Goal: Browse casually: Explore the website without a specific task or goal

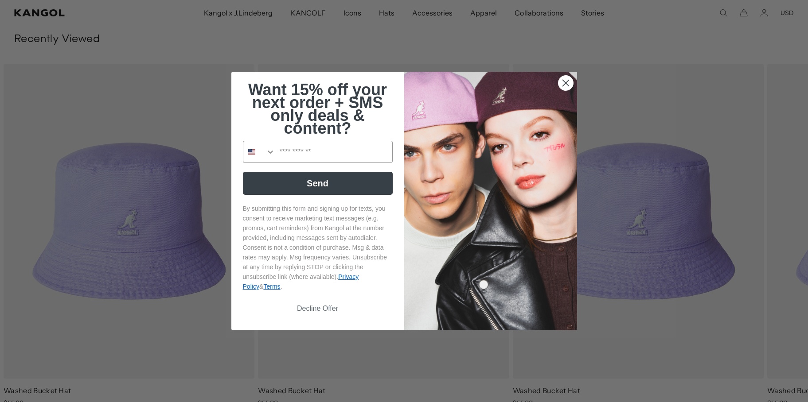
scroll to position [0, 183]
click at [564, 85] on circle "Close dialog" at bounding box center [565, 83] width 15 height 15
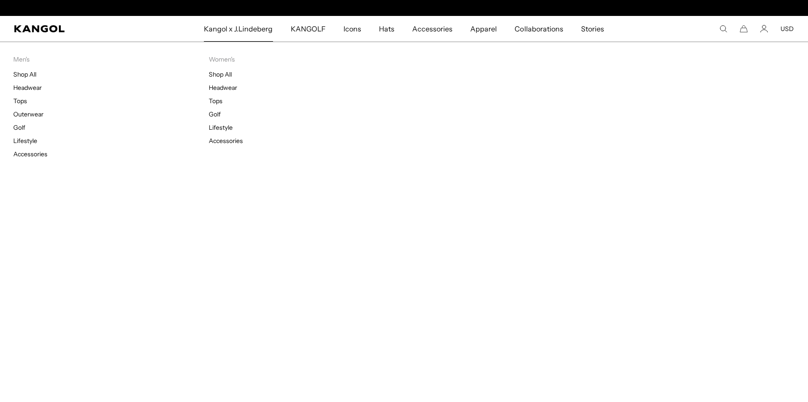
scroll to position [0, 0]
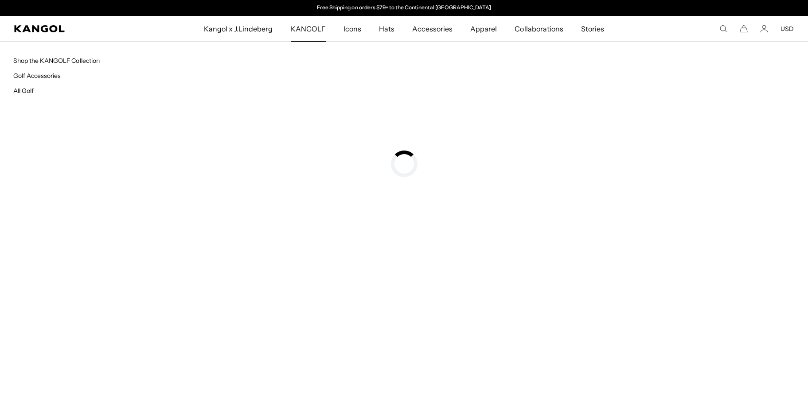
click at [314, 30] on span "KANGOLF" at bounding box center [308, 29] width 35 height 26
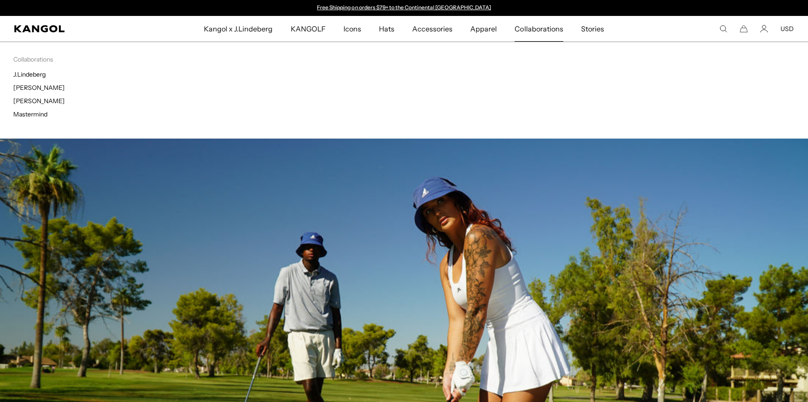
click at [547, 28] on span "Collaborations" at bounding box center [538, 29] width 48 height 26
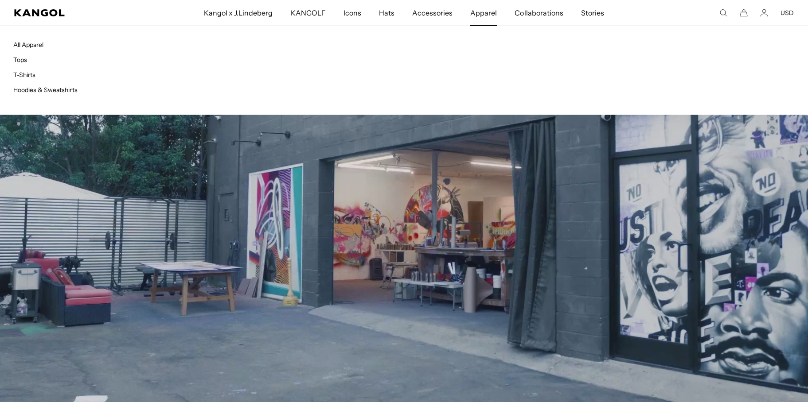
click at [486, 14] on span "Apparel" at bounding box center [483, 13] width 27 height 26
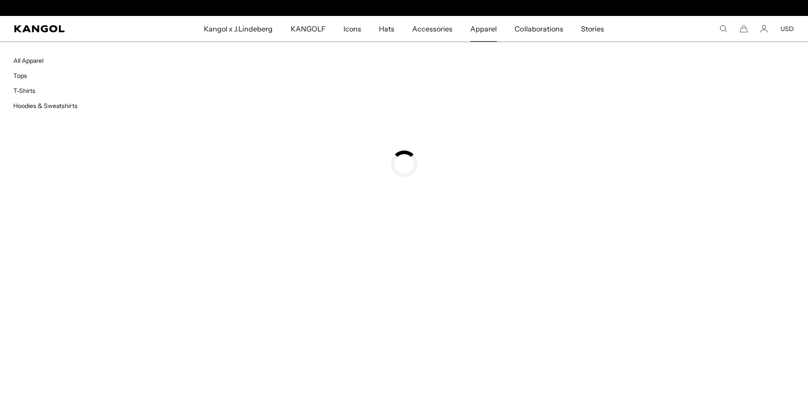
scroll to position [0, 183]
click at [486, 38] on span "Apparel" at bounding box center [483, 29] width 27 height 26
click at [485, 31] on span "Apparel" at bounding box center [483, 29] width 27 height 26
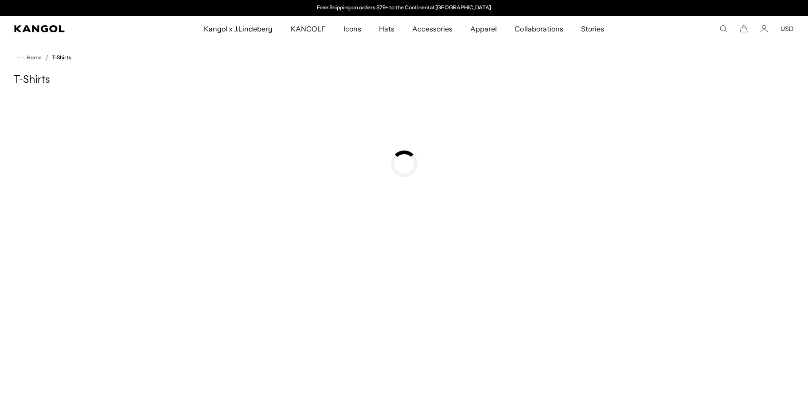
click at [300, 229] on div at bounding box center [404, 163] width 808 height 133
